Goal: Navigation & Orientation: Understand site structure

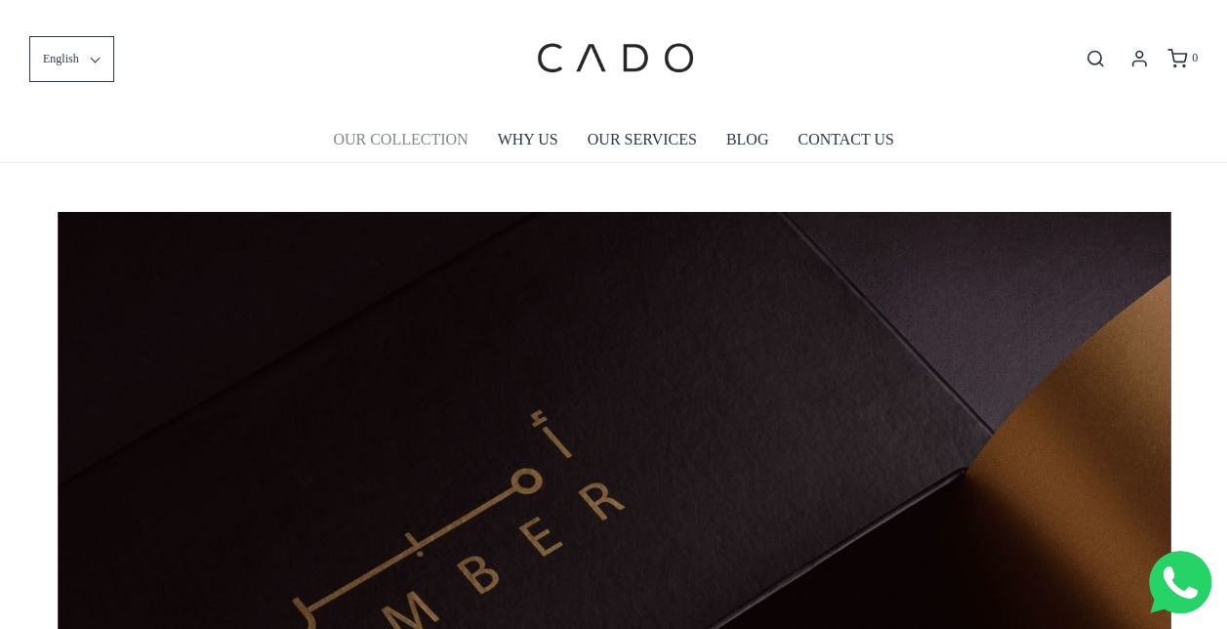
click at [412, 131] on link "OUR COLLECTION" at bounding box center [400, 139] width 135 height 45
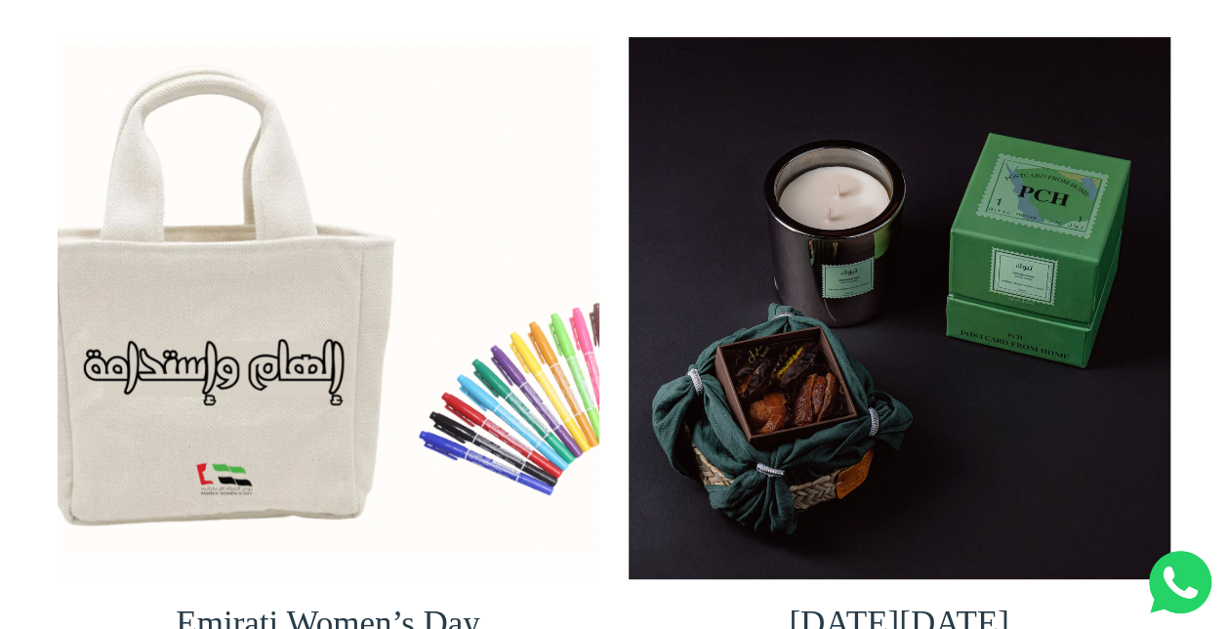
click at [547, 342] on img at bounding box center [329, 308] width 542 height 542
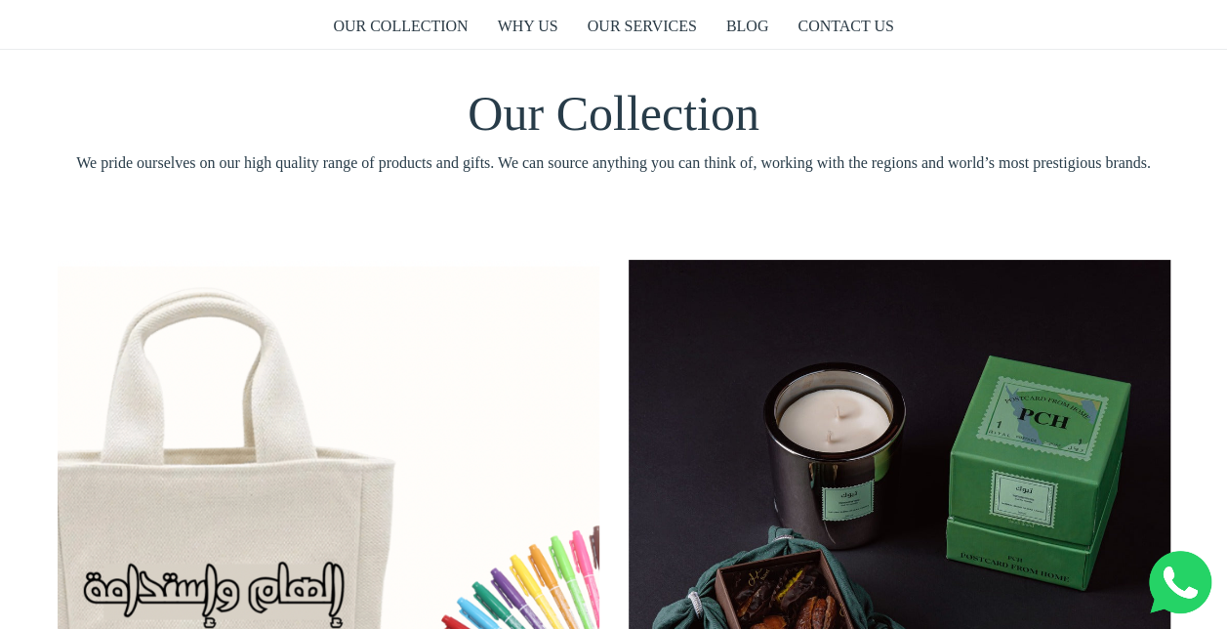
scroll to position [112, 0]
click at [675, 24] on link "OUR SERVICES" at bounding box center [642, 27] width 109 height 45
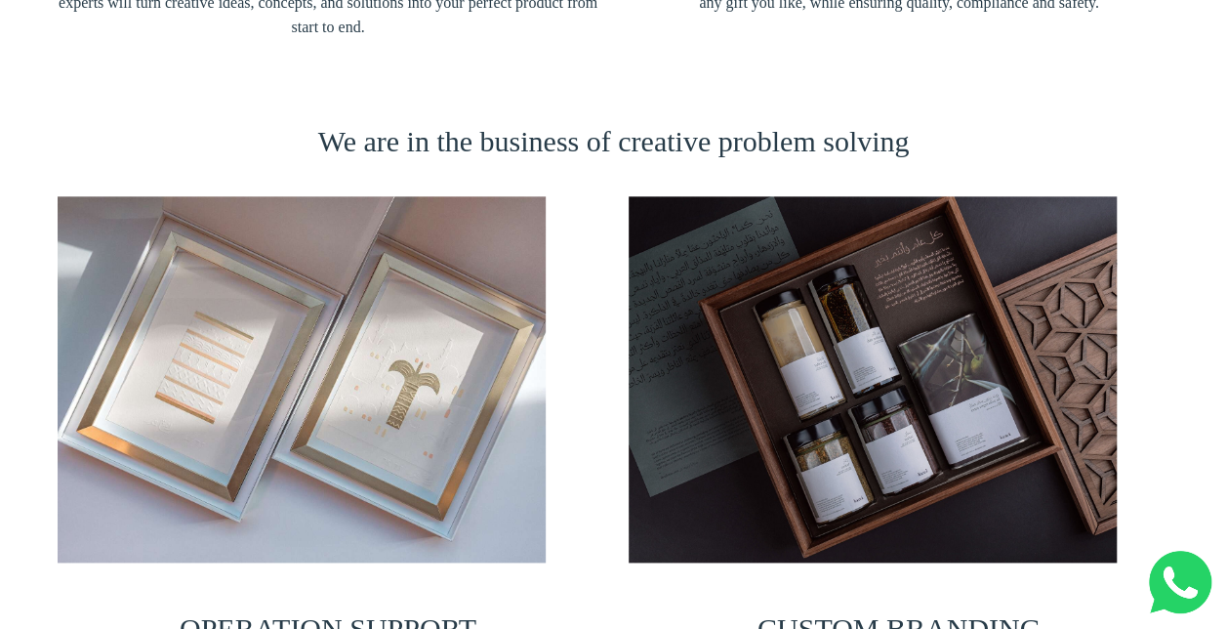
scroll to position [817, 0]
